Goal: Check status: Check status

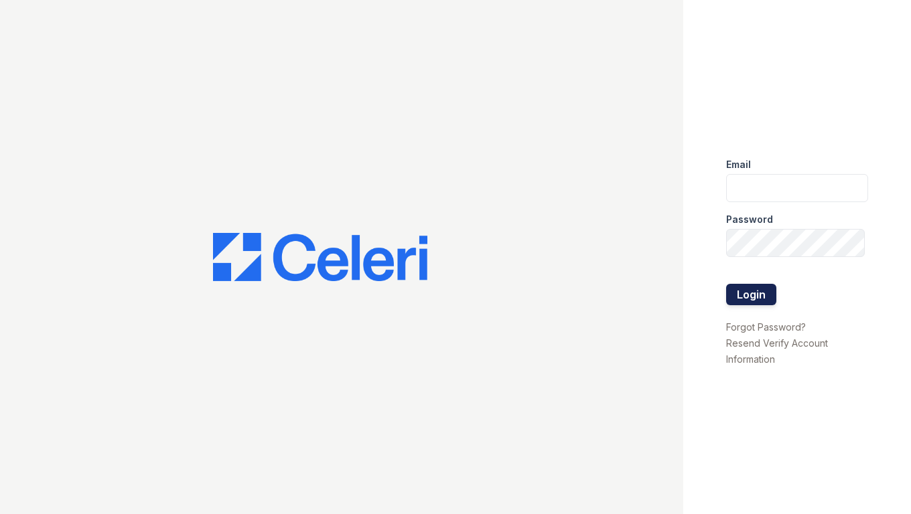
type input "shiv@auranewyork.com"
click at [750, 303] on button "Login" at bounding box center [751, 294] width 50 height 21
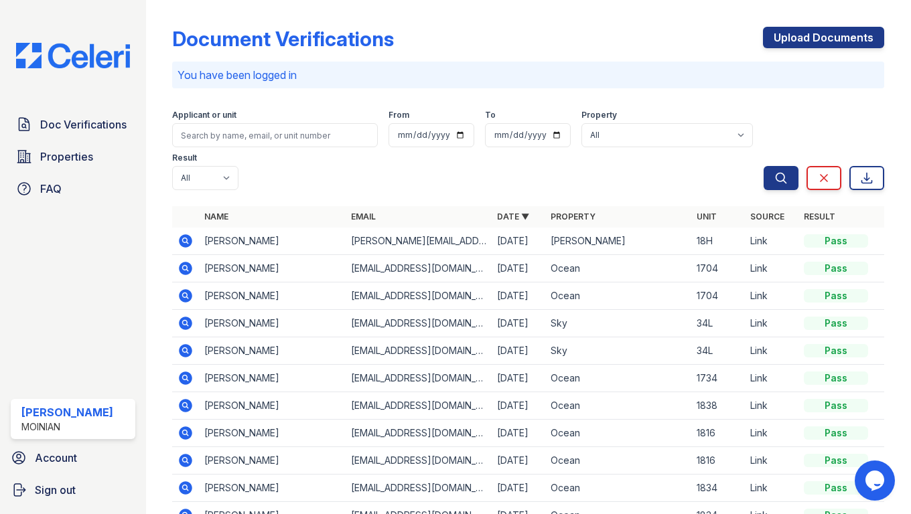
click at [182, 233] on icon at bounding box center [185, 241] width 16 height 16
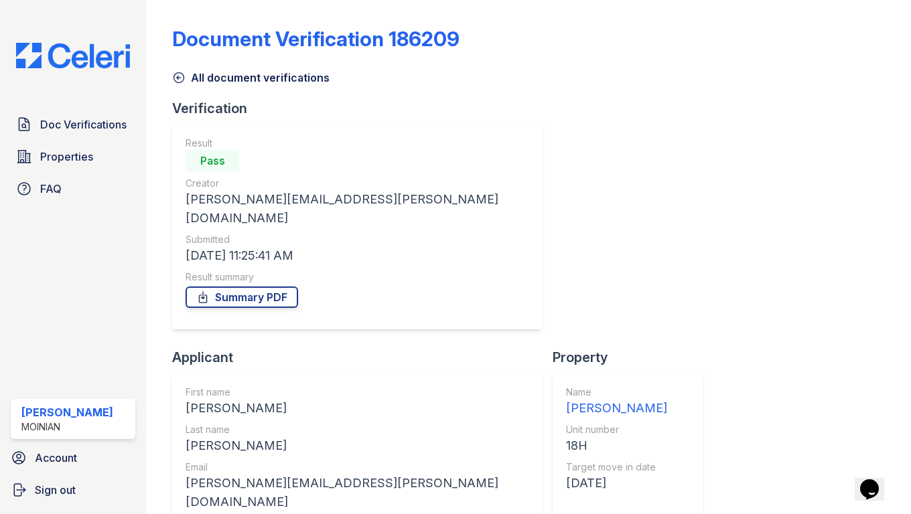
scroll to position [116, 0]
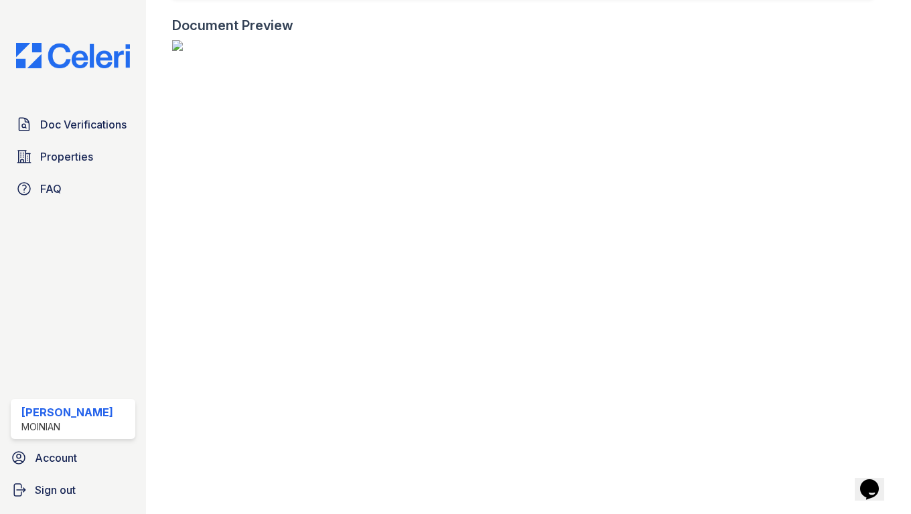
scroll to position [693, 50]
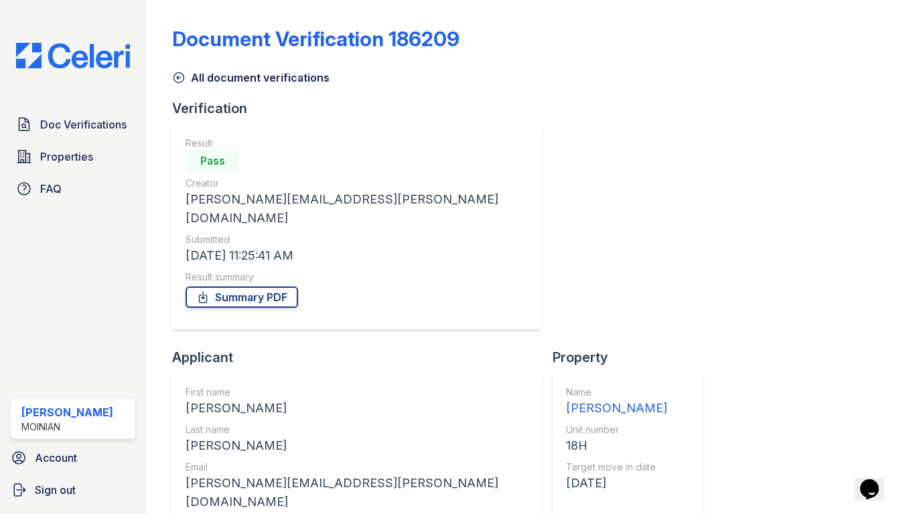
scroll to position [116, 0]
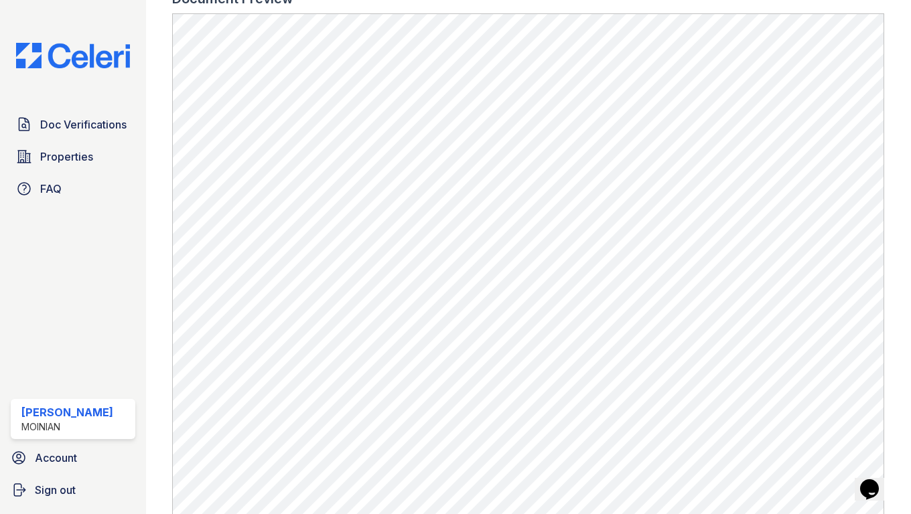
scroll to position [636, 0]
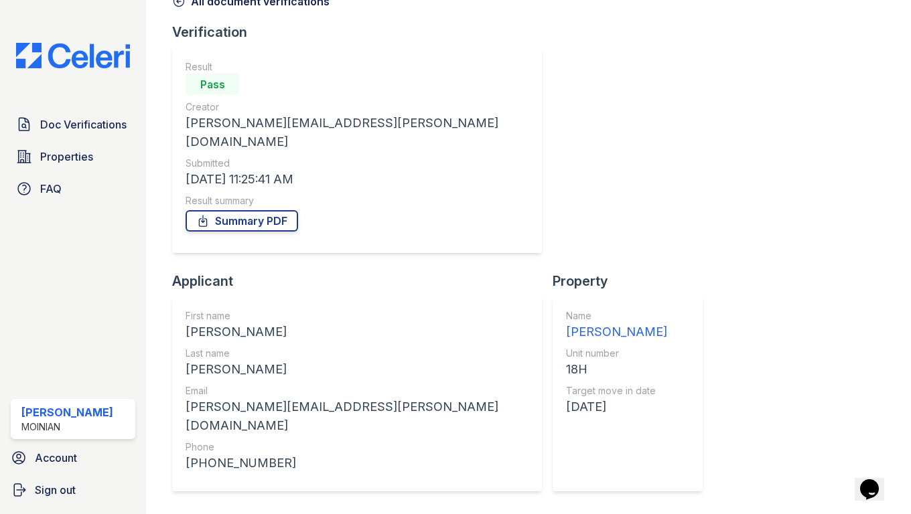
scroll to position [116, 0]
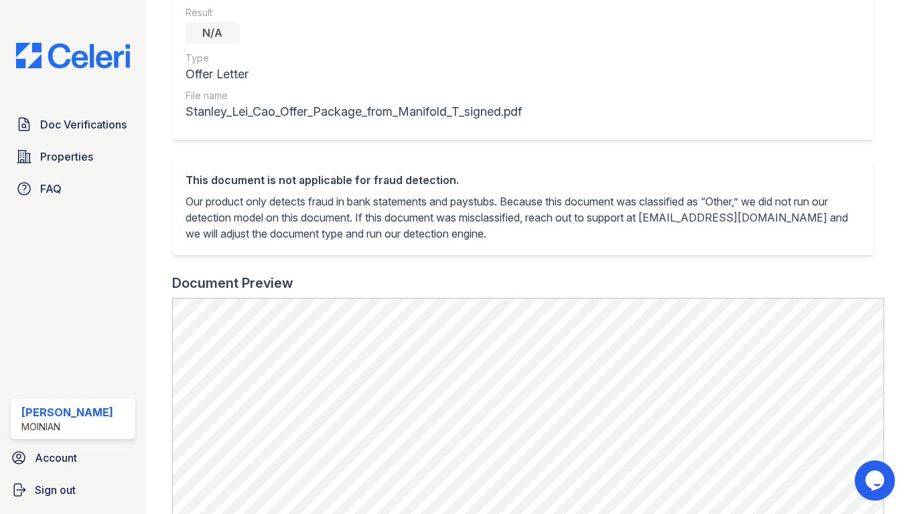
scroll to position [501, 0]
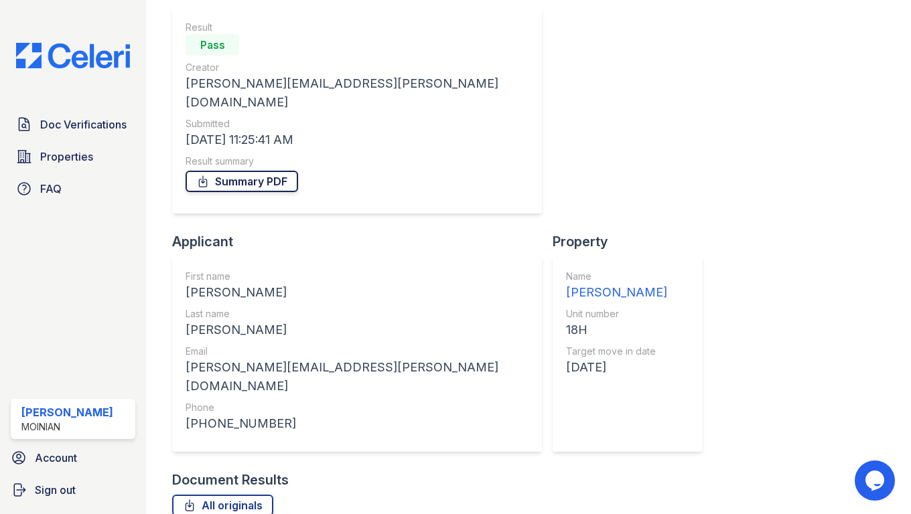
scroll to position [115, 0]
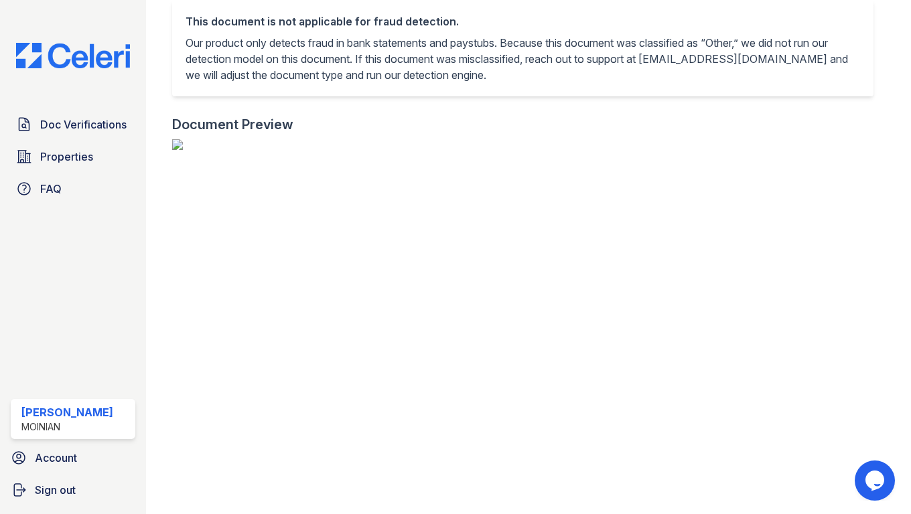
scroll to position [446, 0]
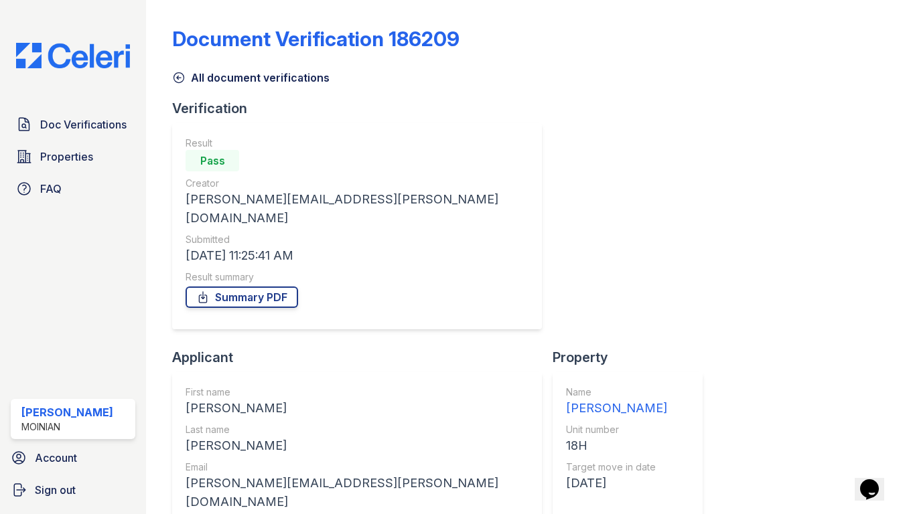
scroll to position [116, 0]
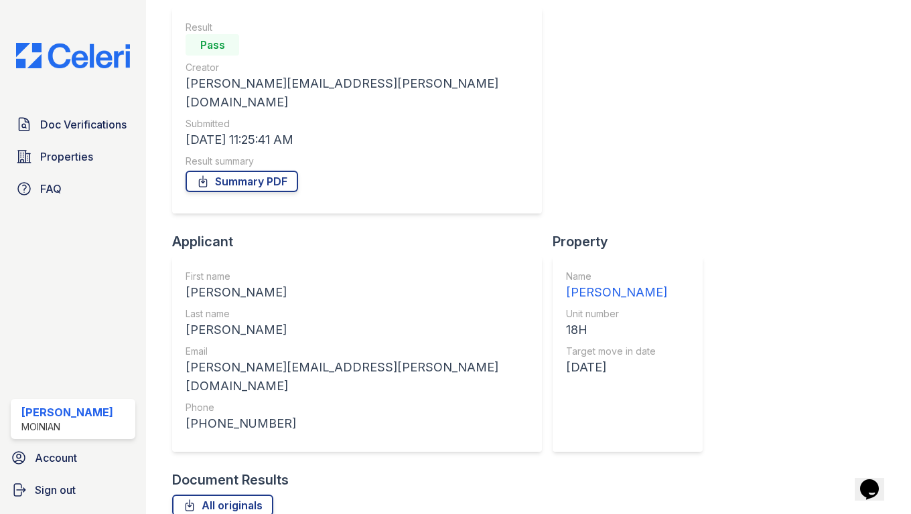
click at [446, 358] on div "[PERSON_NAME][EMAIL_ADDRESS][PERSON_NAME][DOMAIN_NAME]" at bounding box center [357, 377] width 343 height 38
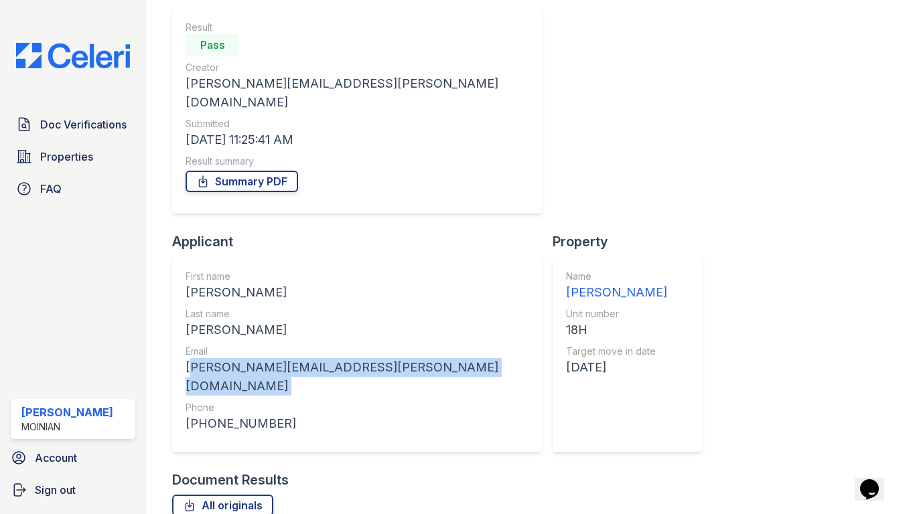
click at [446, 358] on div "[PERSON_NAME][EMAIL_ADDRESS][PERSON_NAME][DOMAIN_NAME]" at bounding box center [357, 377] width 343 height 38
copy div "[PERSON_NAME][EMAIL_ADDRESS][PERSON_NAME][DOMAIN_NAME]"
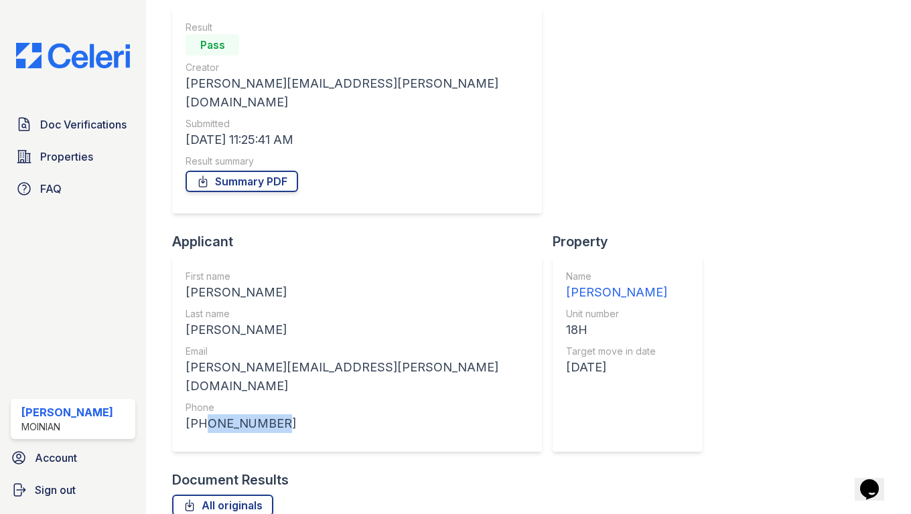
drag, startPoint x: 445, startPoint y: 157, endPoint x: 378, endPoint y: 161, distance: 67.1
click at [378, 415] on div "[PHONE_NUMBER]" at bounding box center [357, 424] width 343 height 19
copy div "6148672078"
